Goal: Navigation & Orientation: Understand site structure

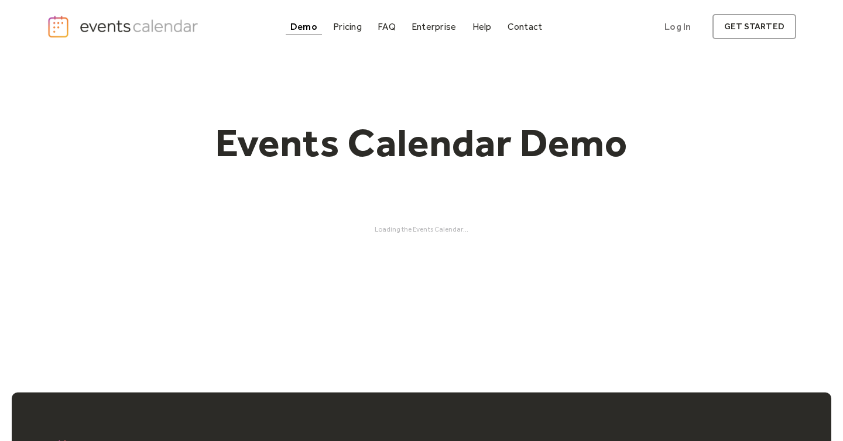
click at [423, 222] on div "Events Calendar Demo Loading the Events Calendar..." at bounding box center [421, 176] width 749 height 246
click at [335, 135] on h1 "Events Calendar Demo" at bounding box center [422, 143] width 450 height 48
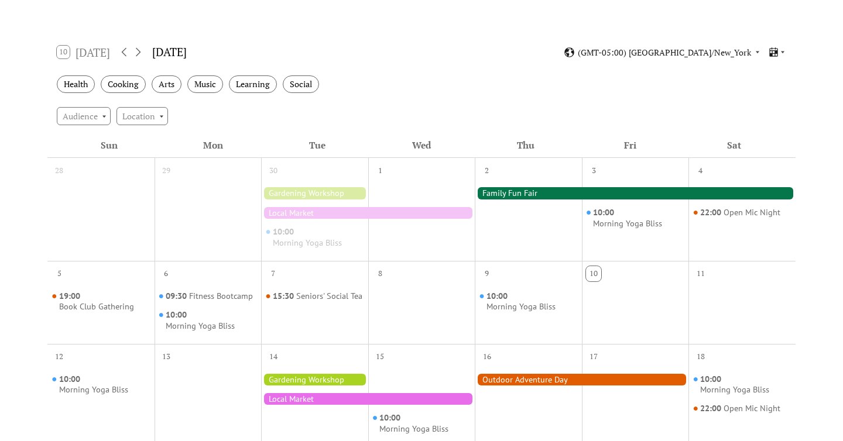
scroll to position [169, 0]
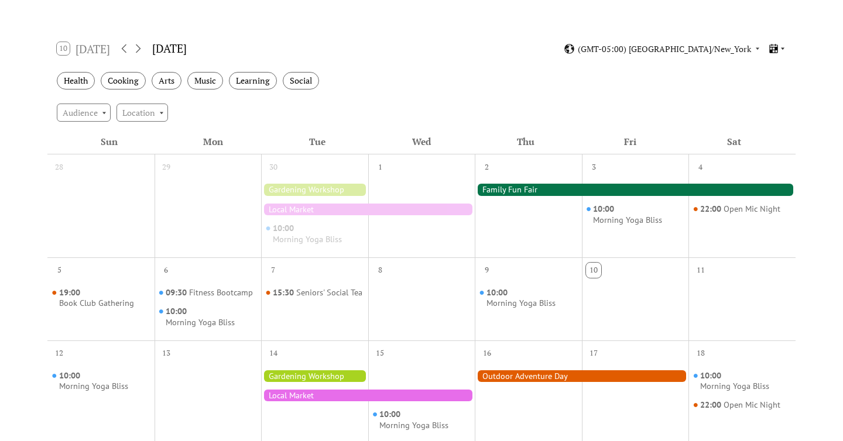
click at [771, 49] on icon at bounding box center [773, 48] width 11 height 11
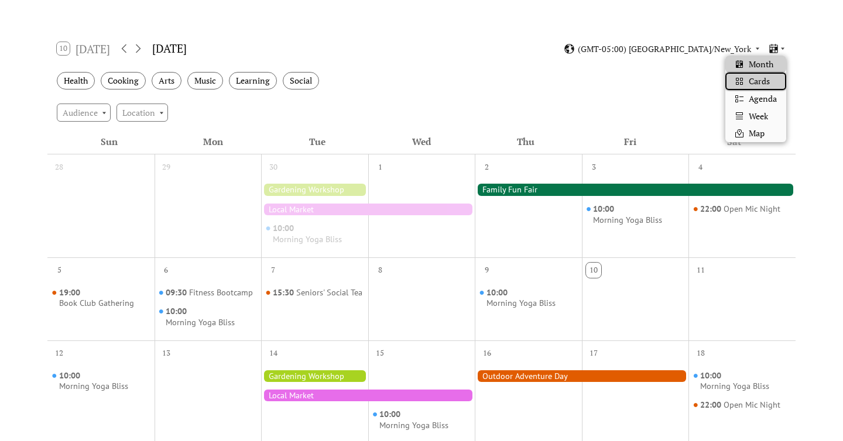
click at [758, 83] on span "Cards" at bounding box center [759, 81] width 21 height 13
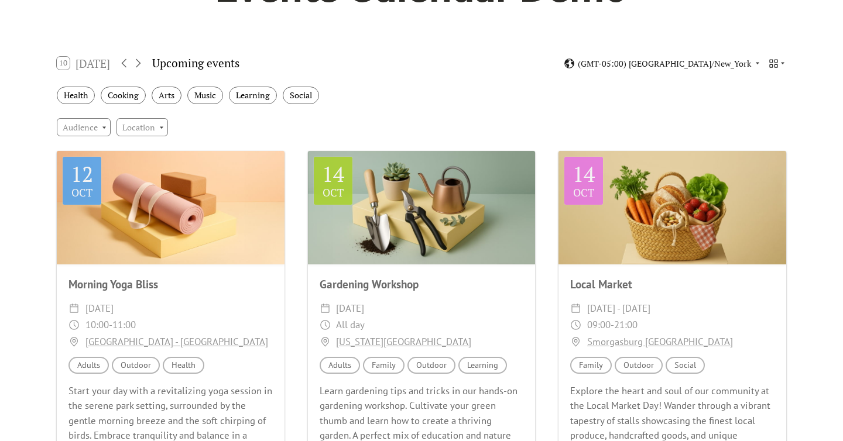
scroll to position [148, 0]
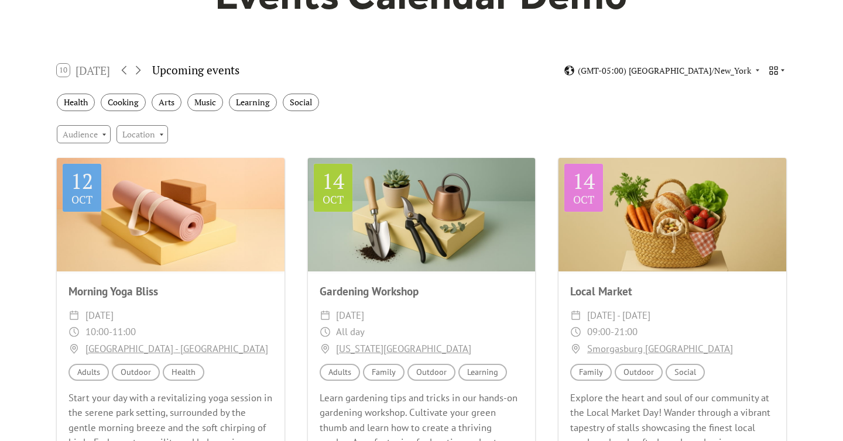
click at [775, 69] on icon at bounding box center [773, 70] width 8 height 8
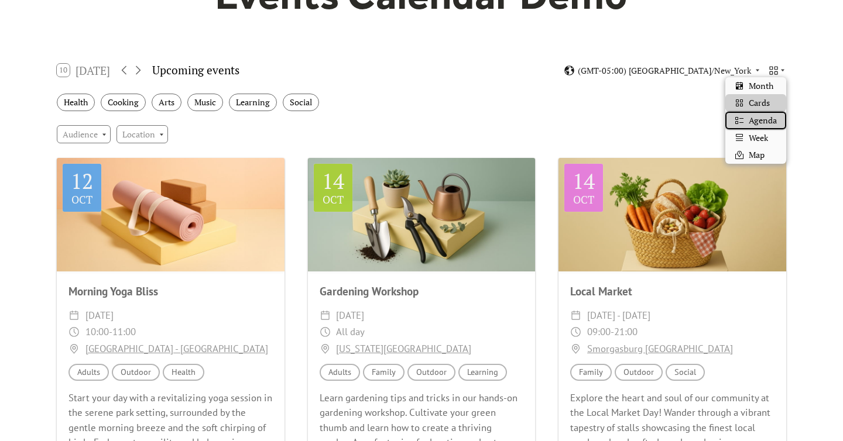
click at [765, 122] on span "Agenda" at bounding box center [763, 120] width 28 height 13
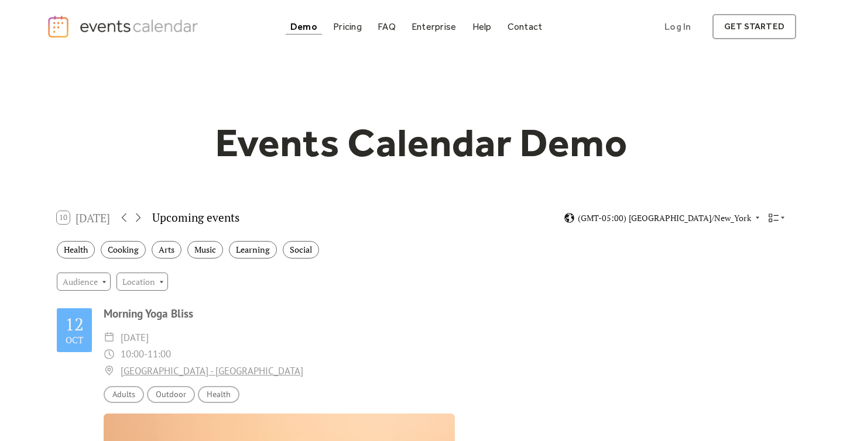
scroll to position [7, 0]
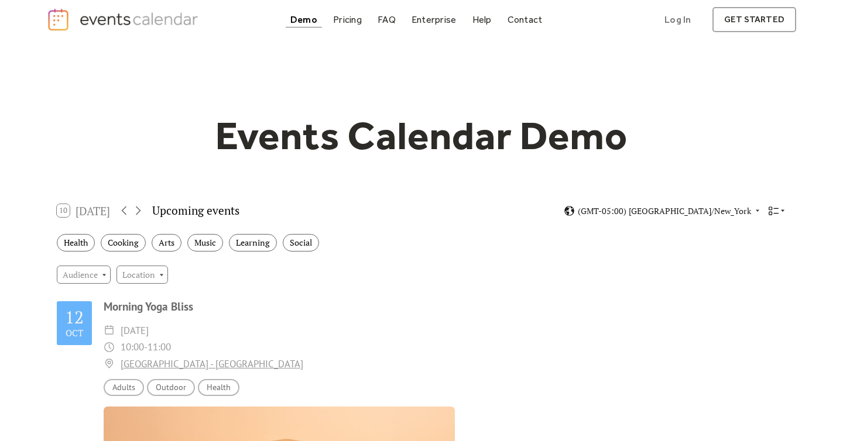
click at [775, 213] on icon at bounding box center [773, 211] width 11 height 11
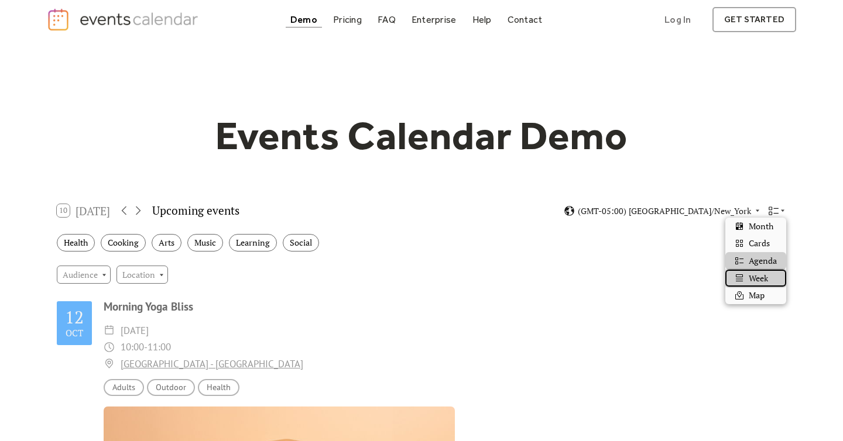
click at [768, 272] on span "Week" at bounding box center [758, 278] width 19 height 13
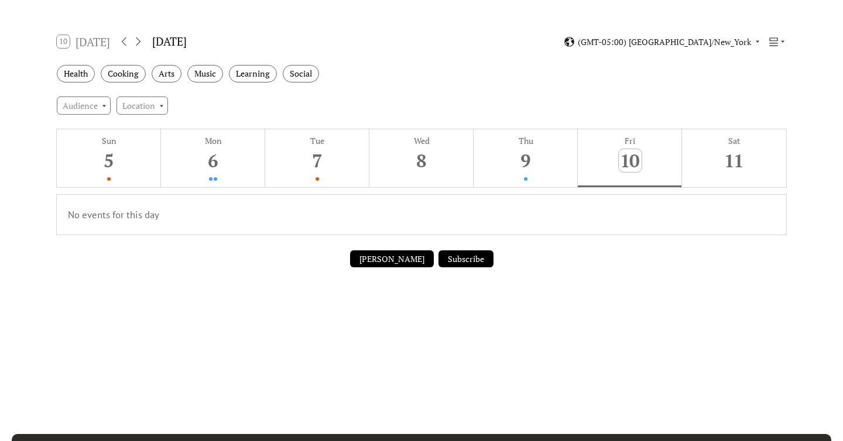
scroll to position [178, 0]
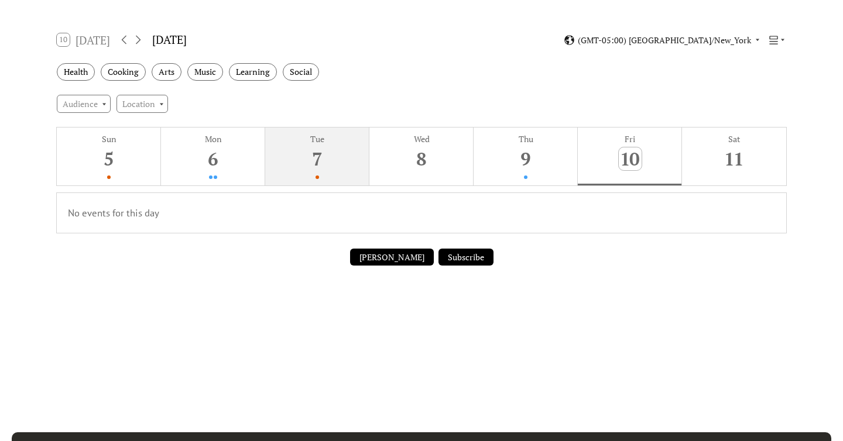
click at [326, 148] on div "7" at bounding box center [317, 159] width 23 height 23
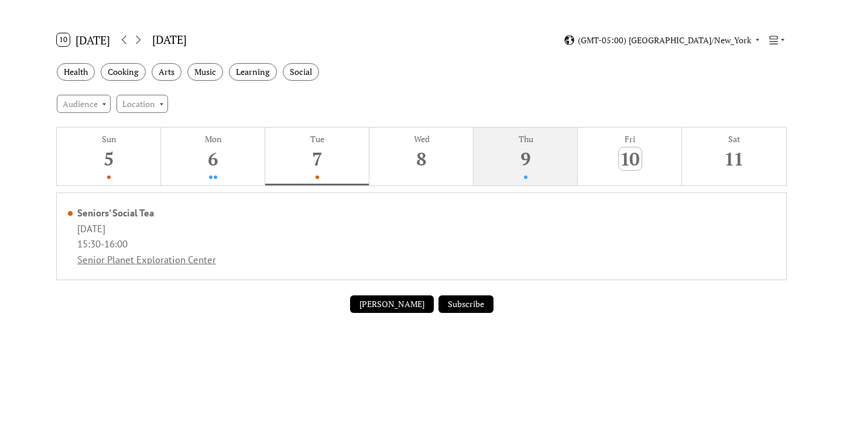
click at [526, 159] on div "9" at bounding box center [526, 159] width 23 height 23
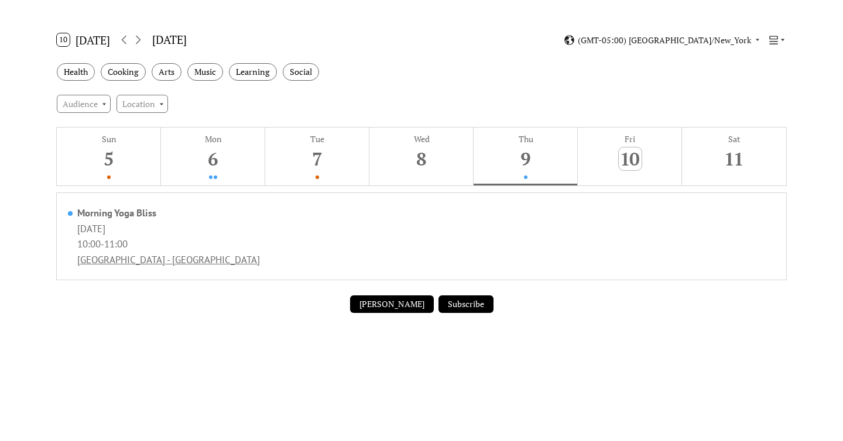
click at [774, 41] on icon at bounding box center [773, 40] width 8 height 8
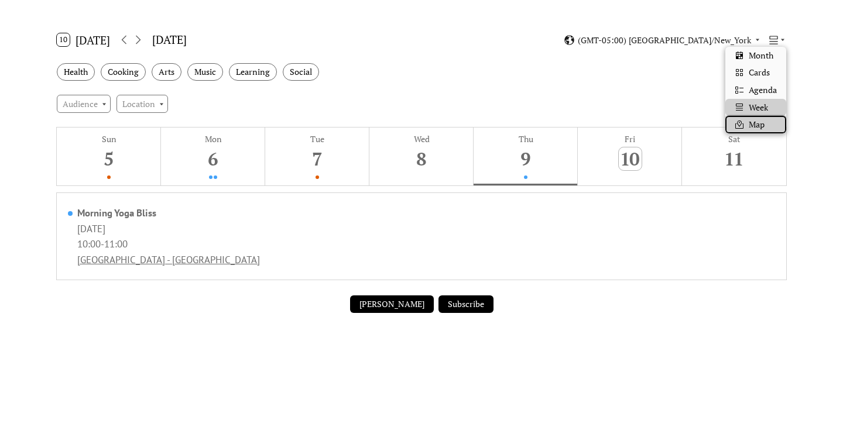
click at [752, 124] on span "Map" at bounding box center [757, 124] width 16 height 13
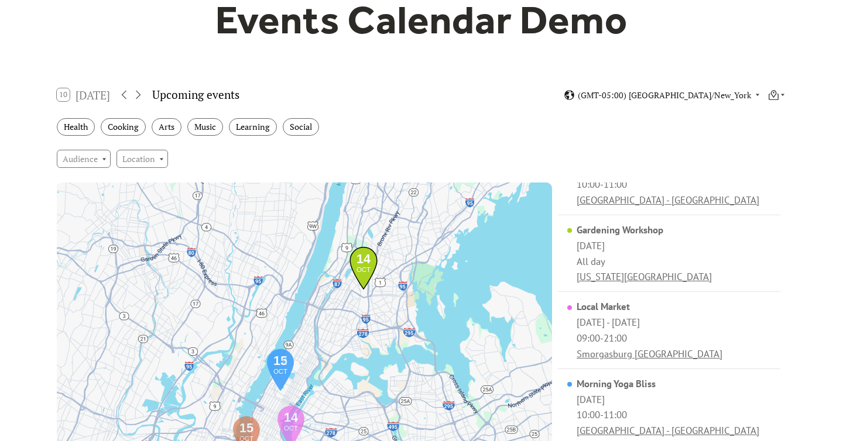
scroll to position [71, 0]
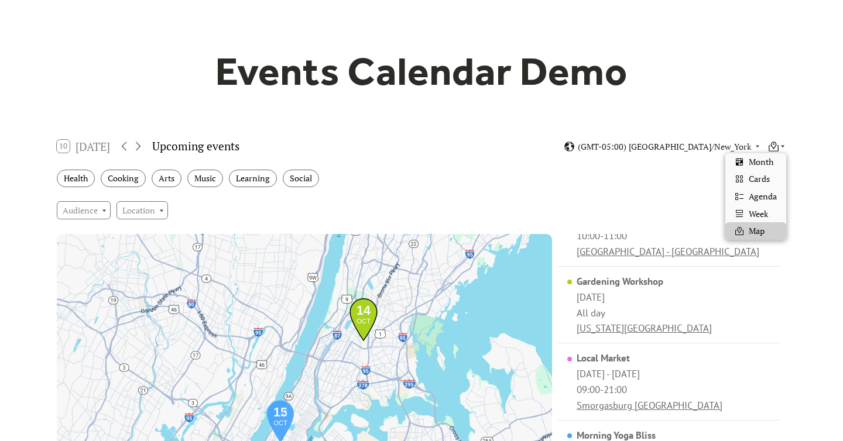
click at [778, 145] on icon at bounding box center [773, 146] width 11 height 11
click at [773, 162] on span "Month" at bounding box center [761, 162] width 25 height 13
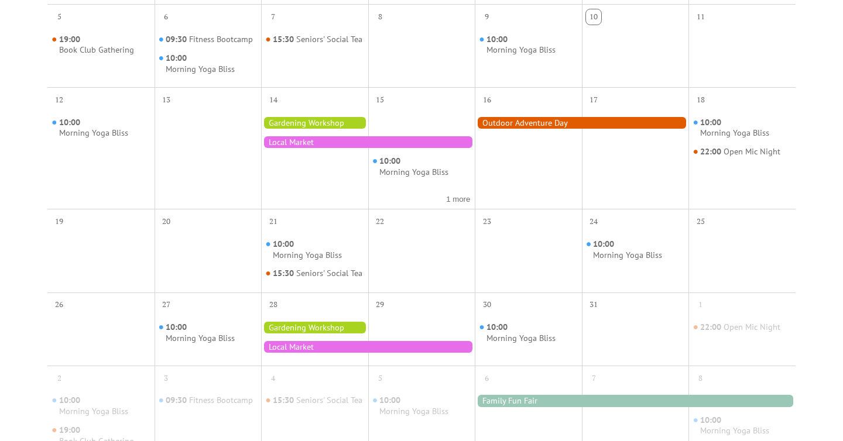
scroll to position [422, 0]
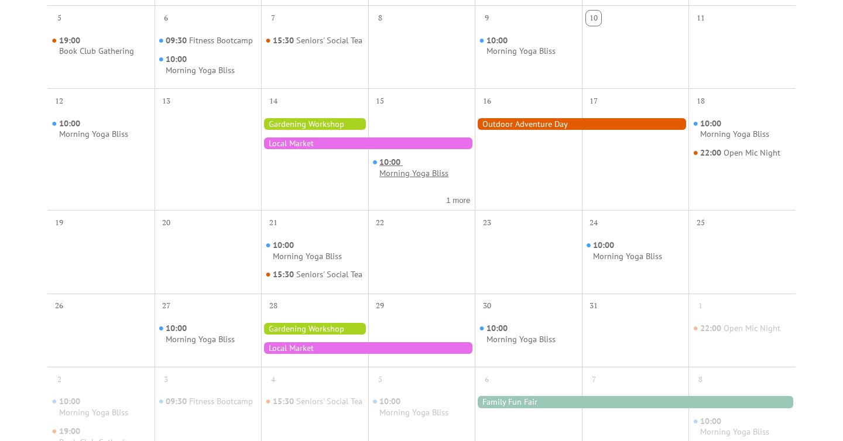
click at [417, 172] on div "Morning Yoga Bliss" at bounding box center [413, 173] width 69 height 11
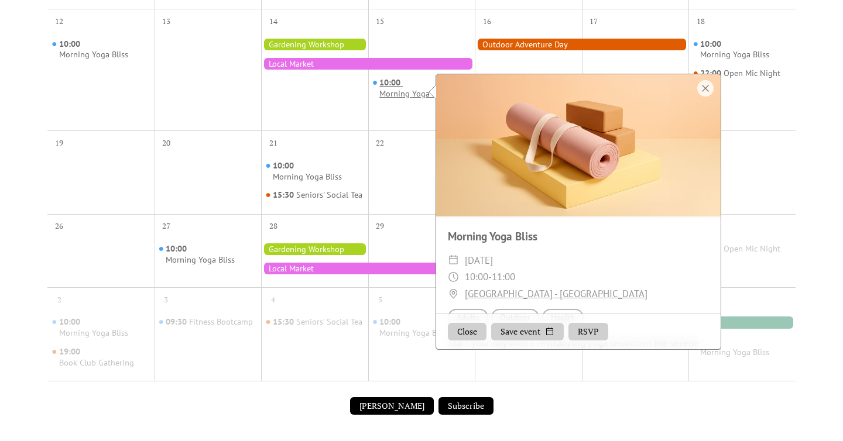
scroll to position [513, 0]
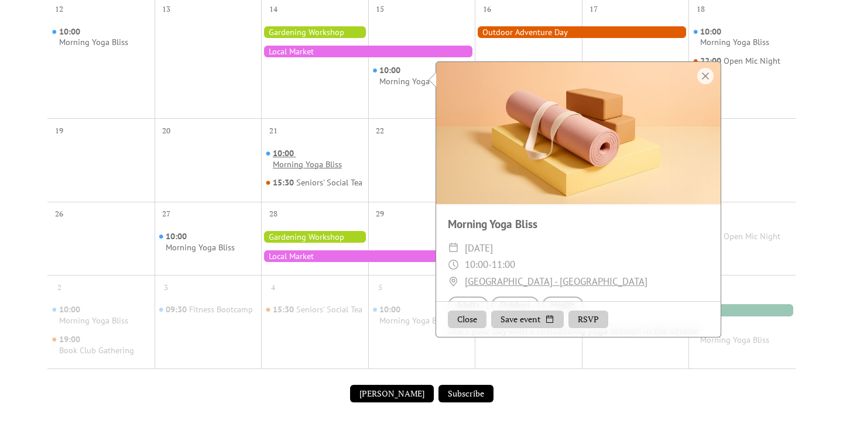
click at [287, 155] on span "10:00" at bounding box center [284, 153] width 23 height 11
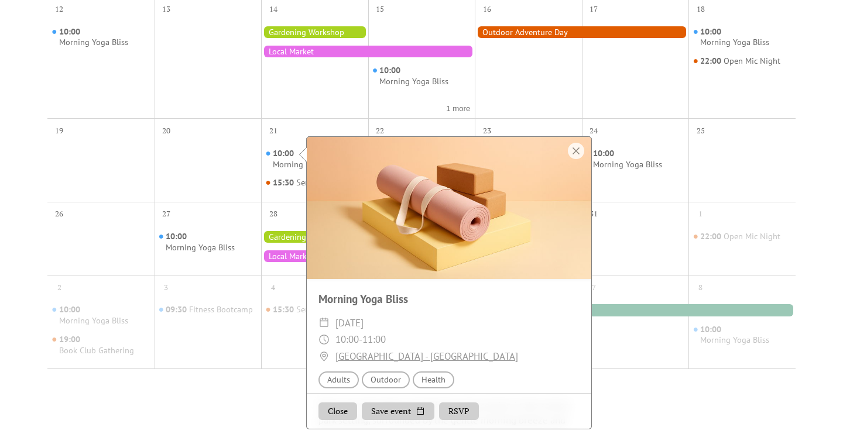
click at [296, 47] on div at bounding box center [368, 52] width 214 height 12
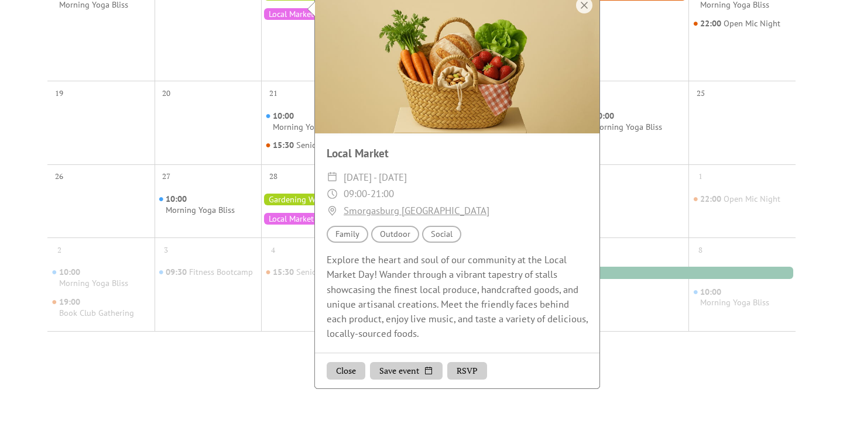
scroll to position [554, 0]
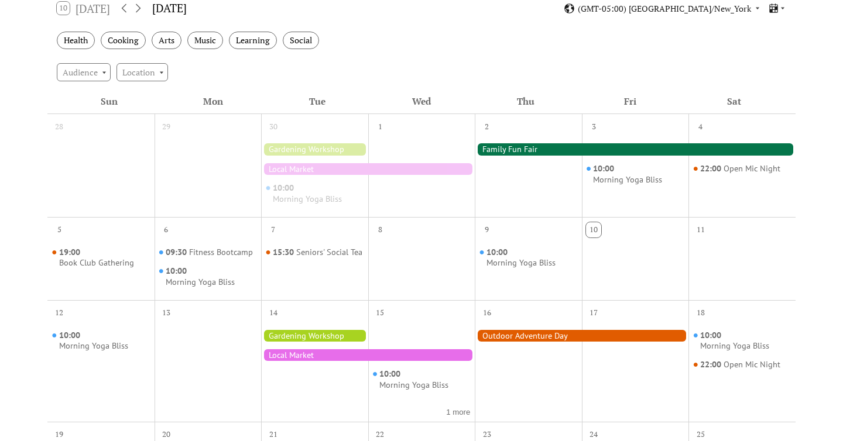
scroll to position [224, 0]
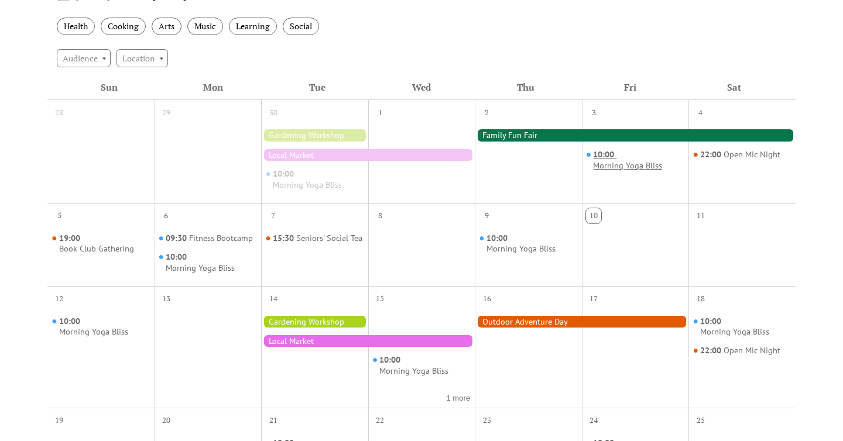
click at [621, 165] on div "Morning Yoga Bliss" at bounding box center [627, 165] width 69 height 11
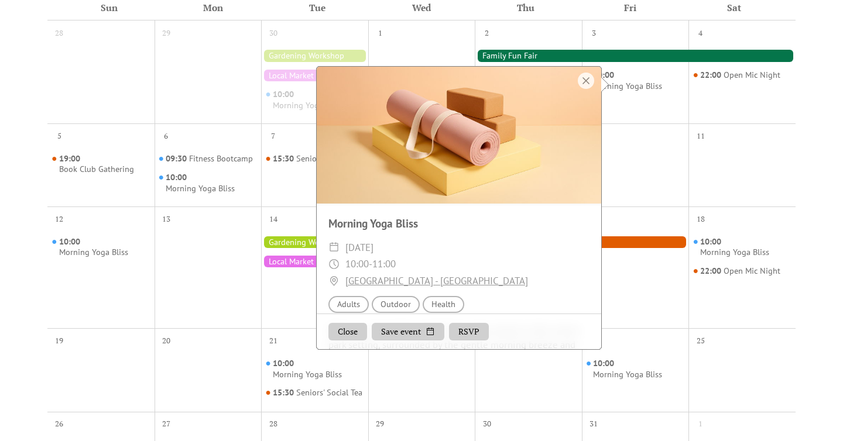
scroll to position [0, 0]
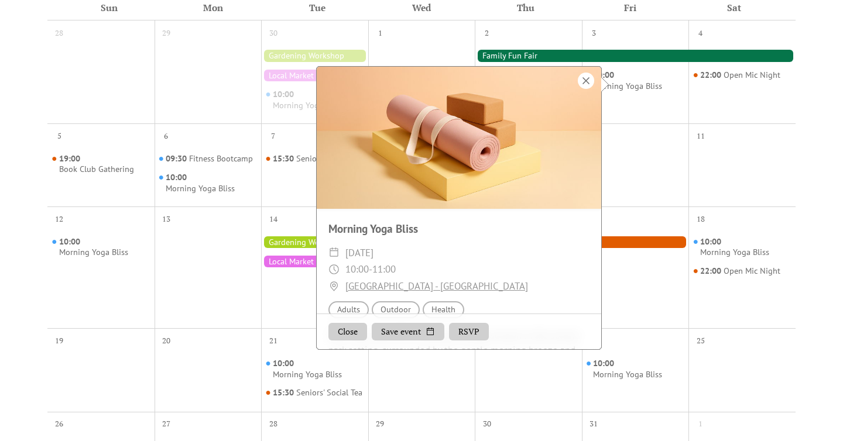
click at [581, 80] on div at bounding box center [586, 81] width 16 height 16
